Goal: Find specific page/section: Find specific page/section

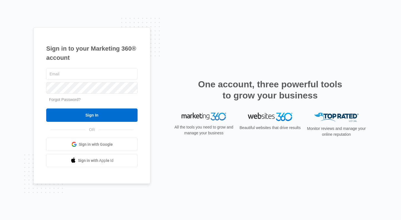
click at [86, 70] on input "text" at bounding box center [91, 74] width 91 height 12
type input "[PERSON_NAME][EMAIL_ADDRESS][DOMAIN_NAME]"
click at [95, 143] on span "Sign in with Google" at bounding box center [96, 145] width 34 height 6
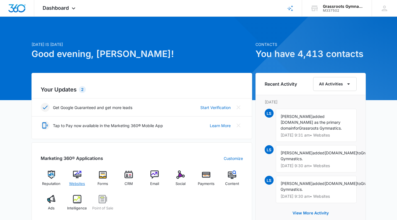
click at [80, 176] on img at bounding box center [77, 175] width 8 height 8
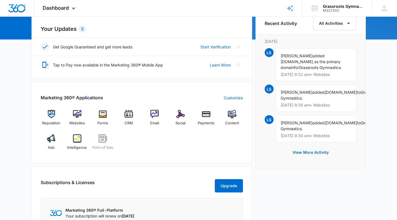
scroll to position [61, 0]
click at [77, 143] on div "Intelligence" at bounding box center [76, 144] width 21 height 20
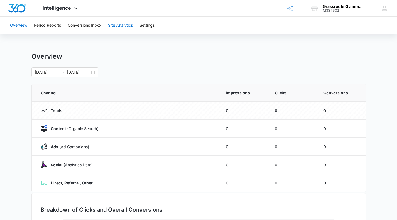
click at [125, 28] on button "Site Analytics" at bounding box center [120, 26] width 25 height 18
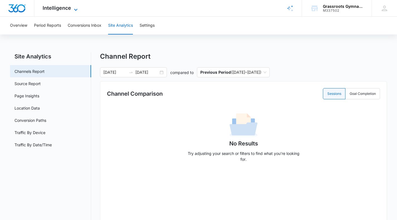
click at [68, 9] on span "Intelligence" at bounding box center [57, 8] width 28 height 6
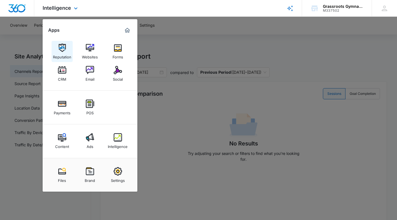
click at [63, 49] on img at bounding box center [62, 48] width 8 height 8
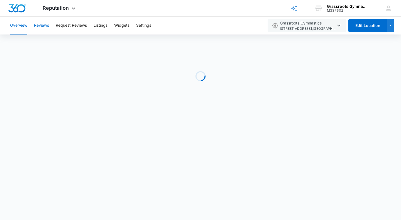
click at [42, 25] on button "Reviews" at bounding box center [41, 26] width 15 height 18
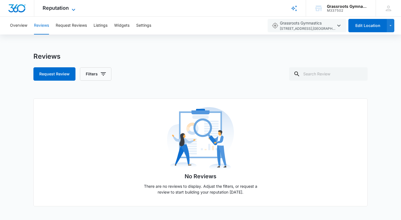
click at [57, 8] on span "Reputation" at bounding box center [56, 8] width 26 height 6
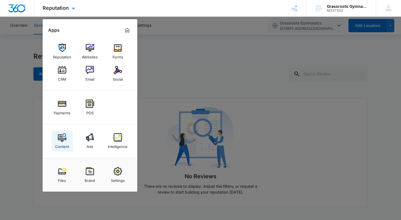
click at [64, 141] on img at bounding box center [62, 137] width 8 height 8
